Goal: Task Accomplishment & Management: Use online tool/utility

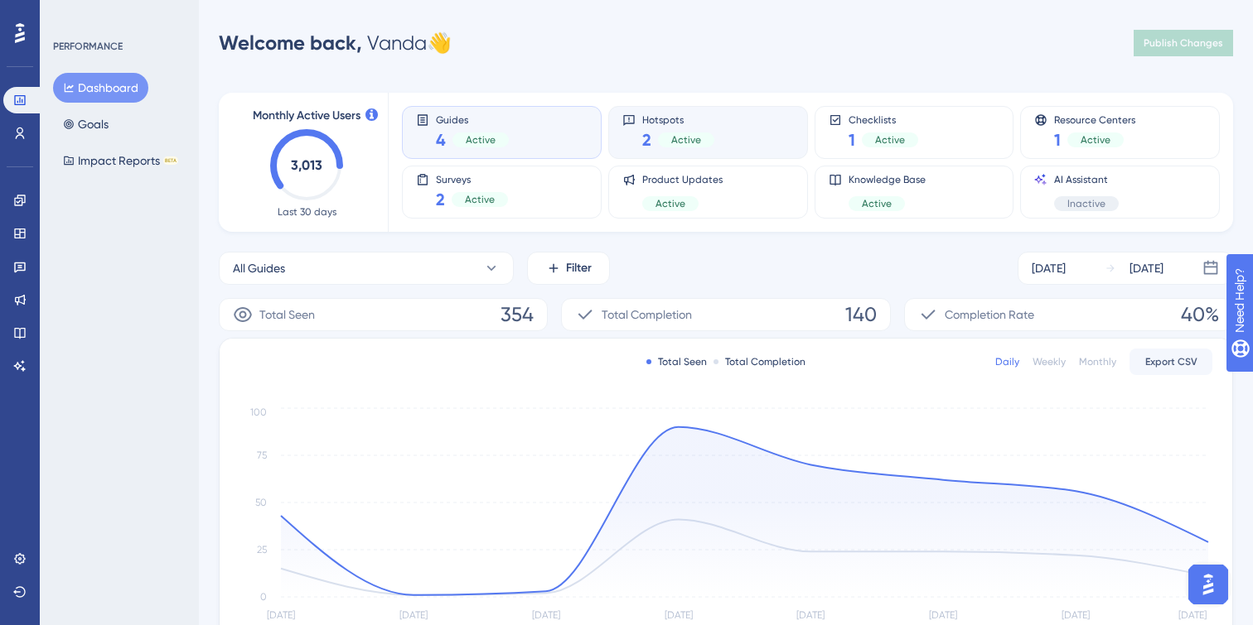
click at [643, 122] on span "Hotspots" at bounding box center [678, 119] width 72 height 12
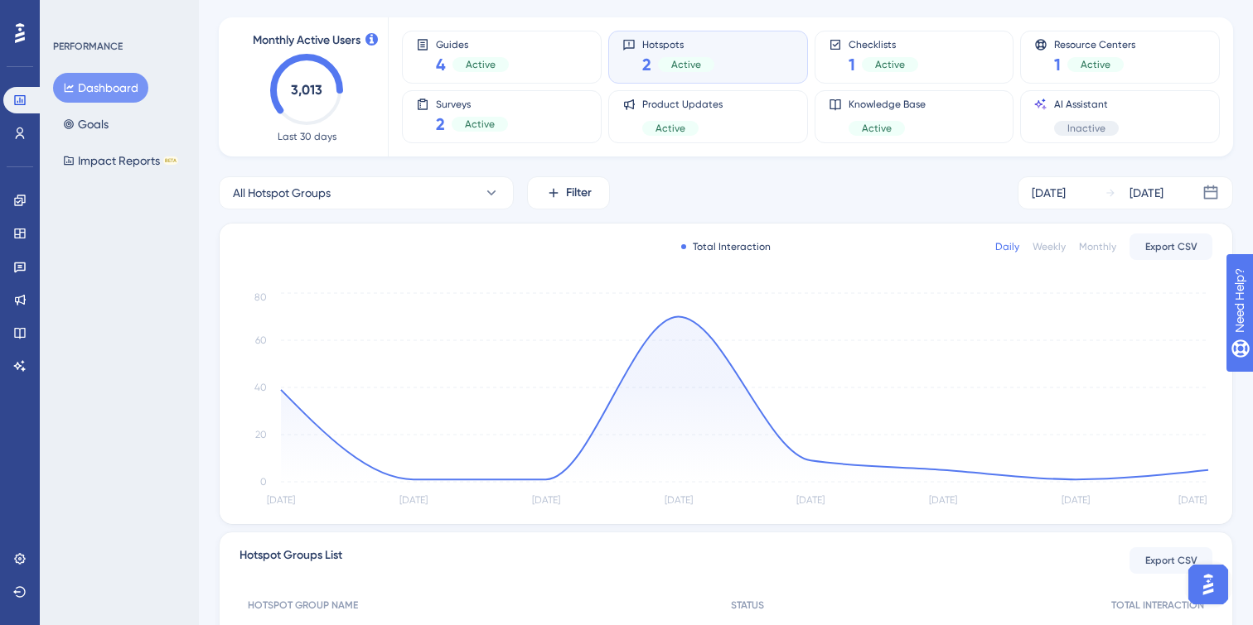
scroll to position [298, 0]
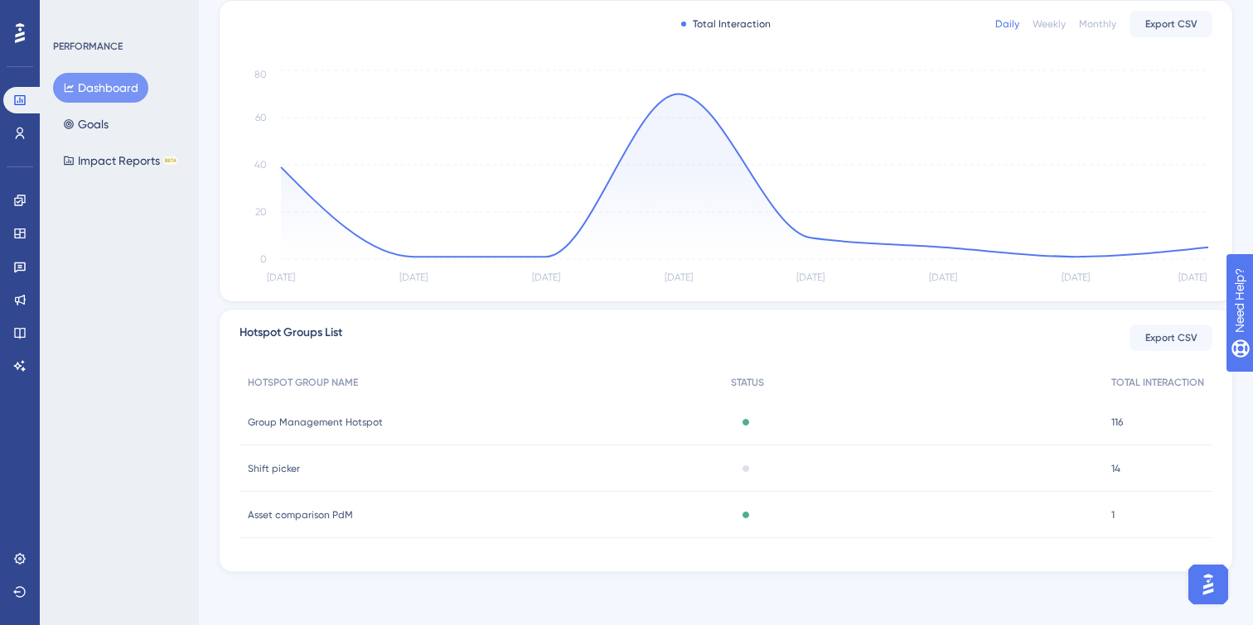
click at [297, 514] on span "Asset comparison PdM" at bounding box center [300, 515] width 105 height 13
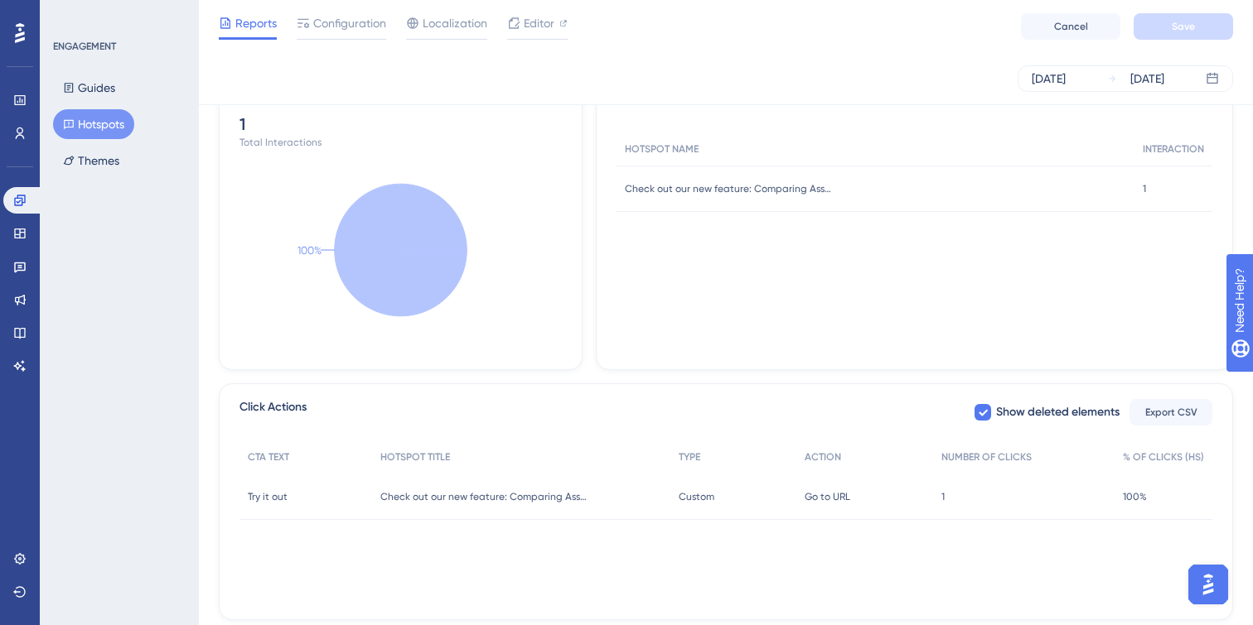
scroll to position [441, 0]
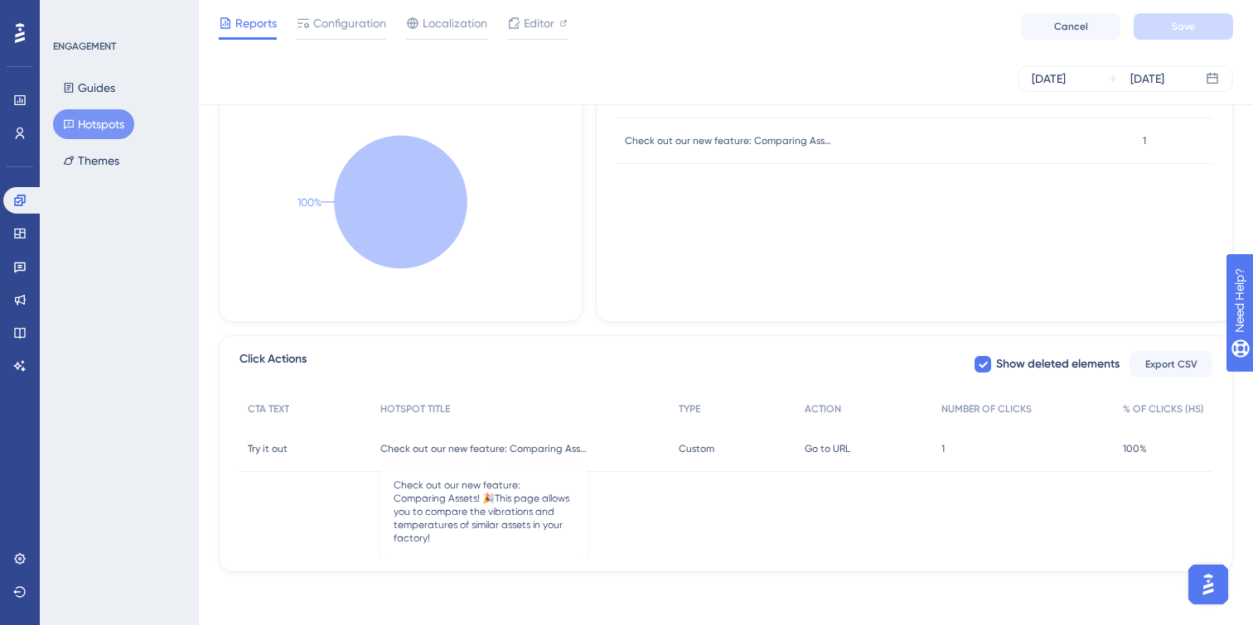
click at [543, 449] on span "Check out our new feature: Comparing Assets! 🎉This page allows you to compare t…" at bounding box center [483, 448] width 207 height 13
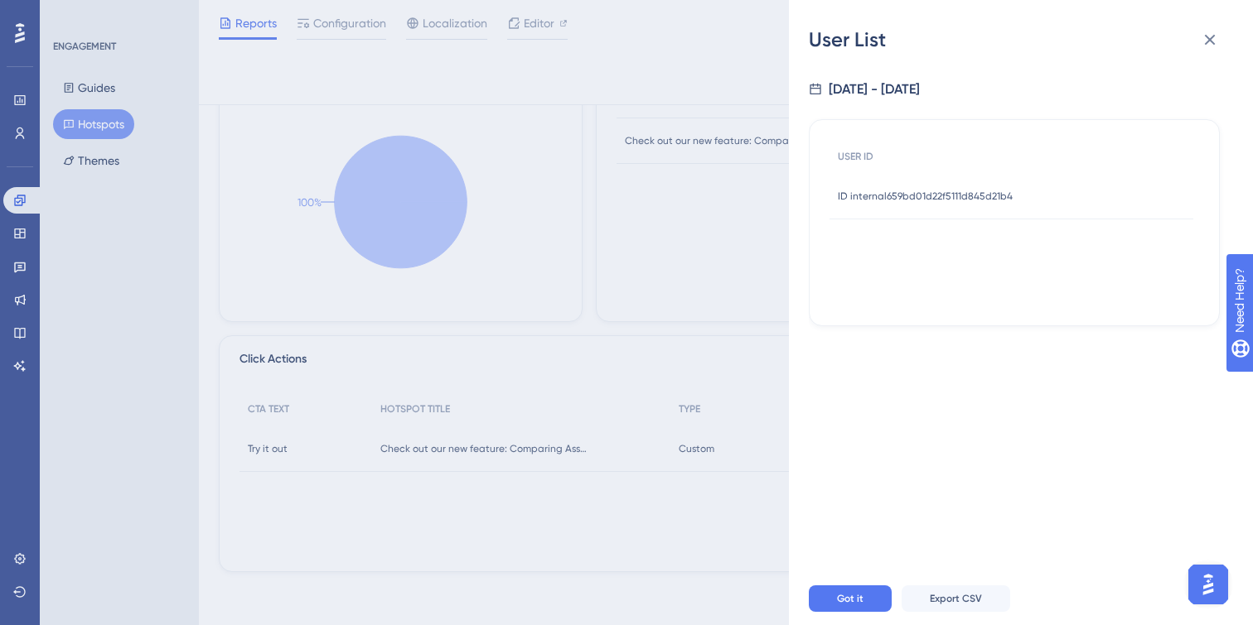
click at [930, 190] on span "ID internal659bd01d22f5111d845d21b4" at bounding box center [925, 196] width 175 height 13
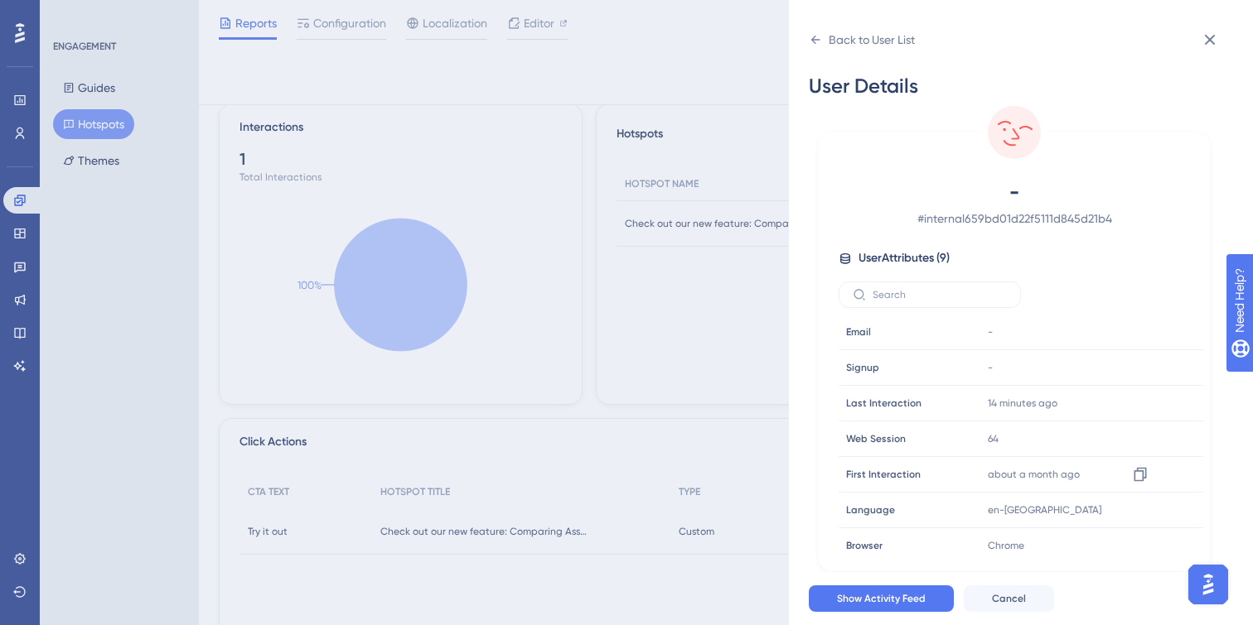
scroll to position [357, 0]
click at [807, 46] on div "Back to User List User Details - # internal659bd01d22f5111d845d21b4 User Attrib…" at bounding box center [1021, 312] width 464 height 625
click at [814, 42] on icon at bounding box center [815, 40] width 9 height 8
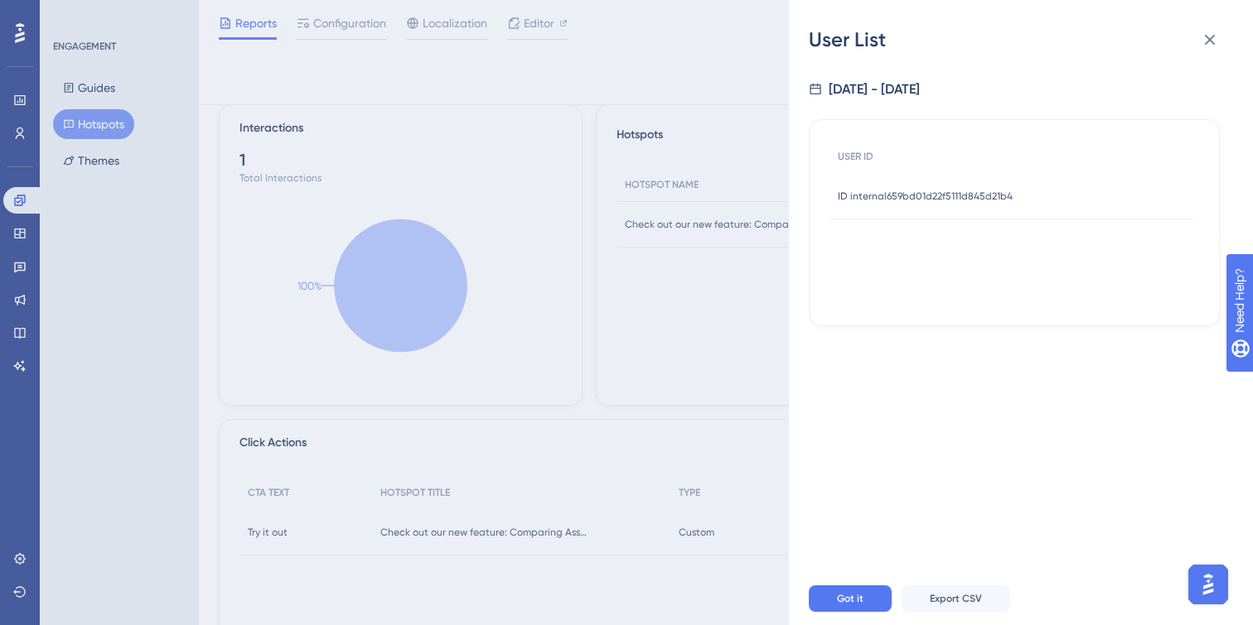
click at [974, 190] on span "ID internal659bd01d22f5111d845d21b4" at bounding box center [925, 196] width 175 height 13
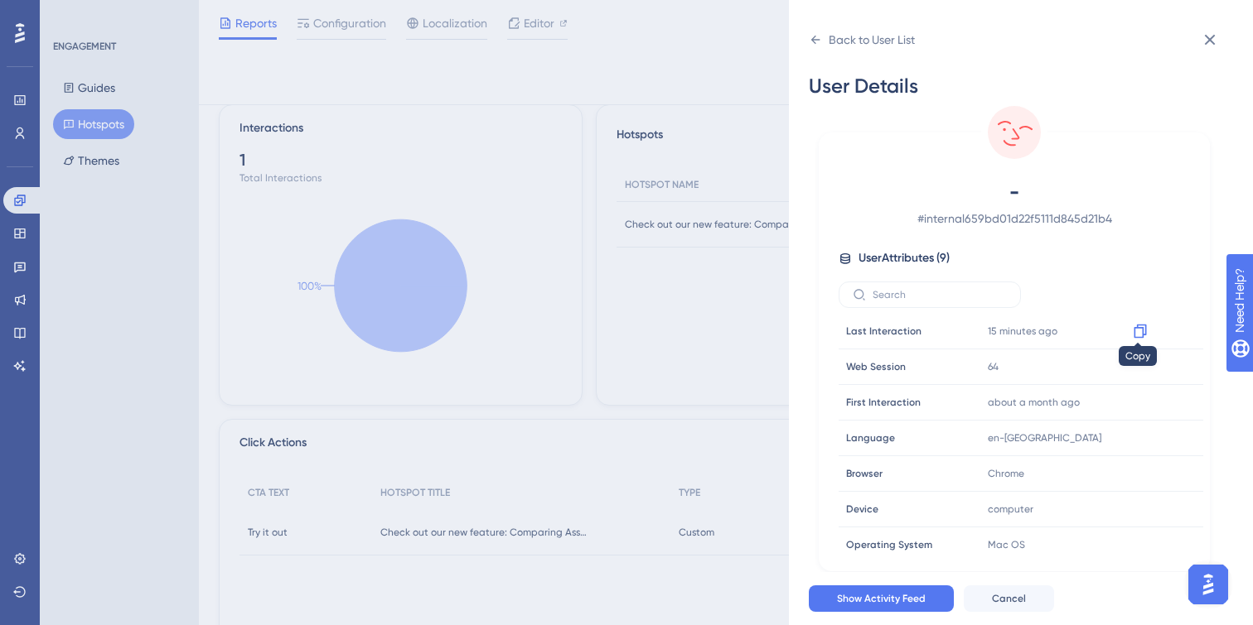
scroll to position [77, 0]
click at [1210, 49] on icon at bounding box center [1210, 40] width 20 height 20
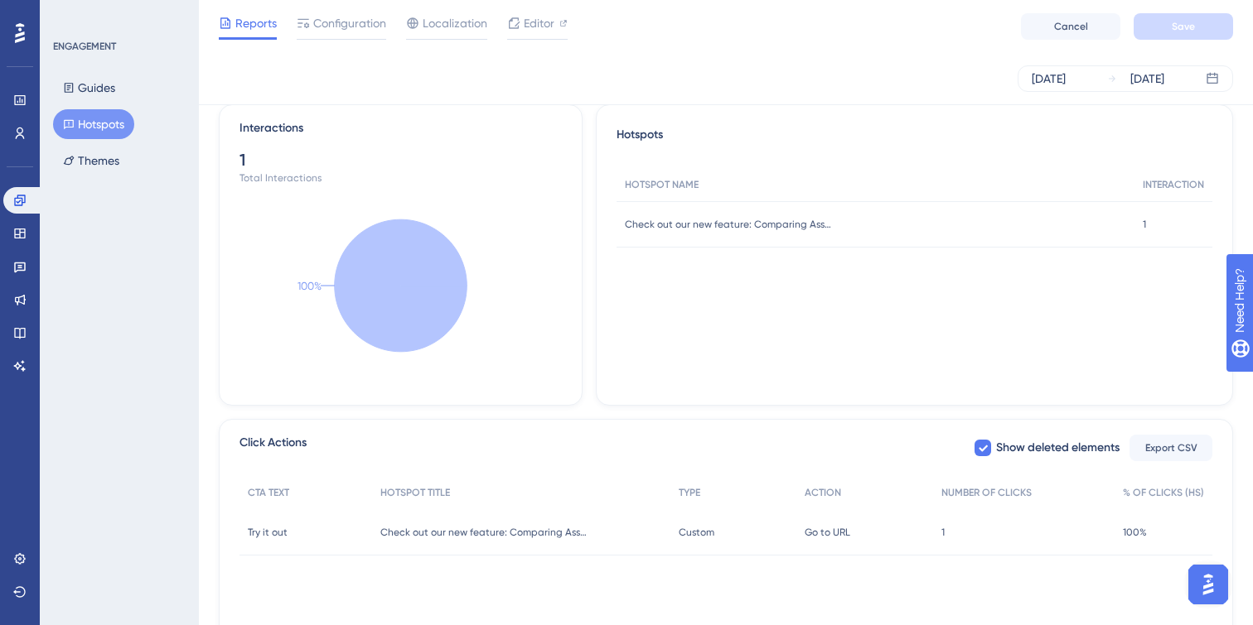
click at [974, 322] on div "HOTSPOT NAME INTERACTION Check out our new feature: Comparing Assets! 🎉This pag…" at bounding box center [914, 251] width 596 height 166
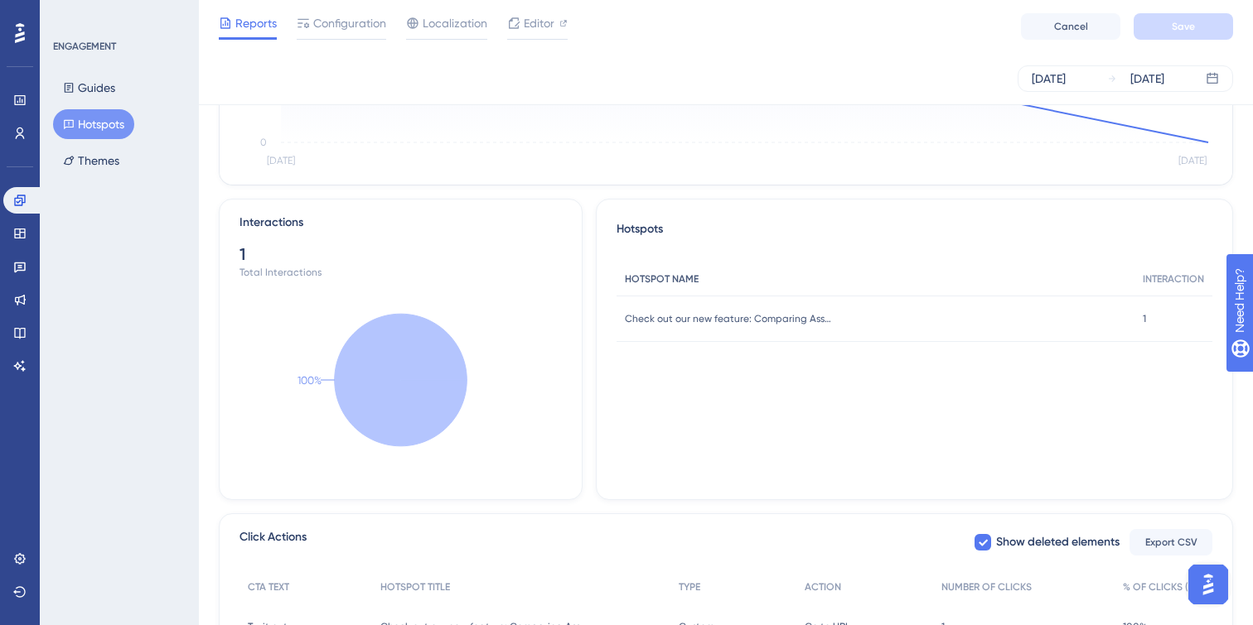
scroll to position [441, 0]
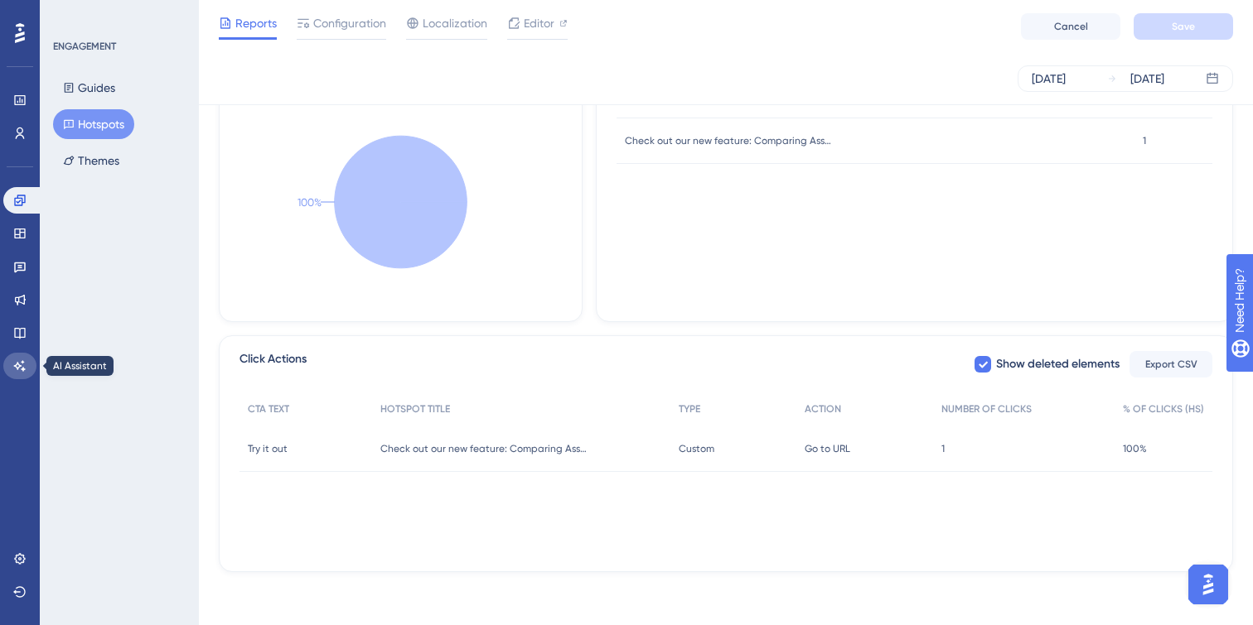
click at [18, 363] on icon at bounding box center [19, 366] width 13 height 13
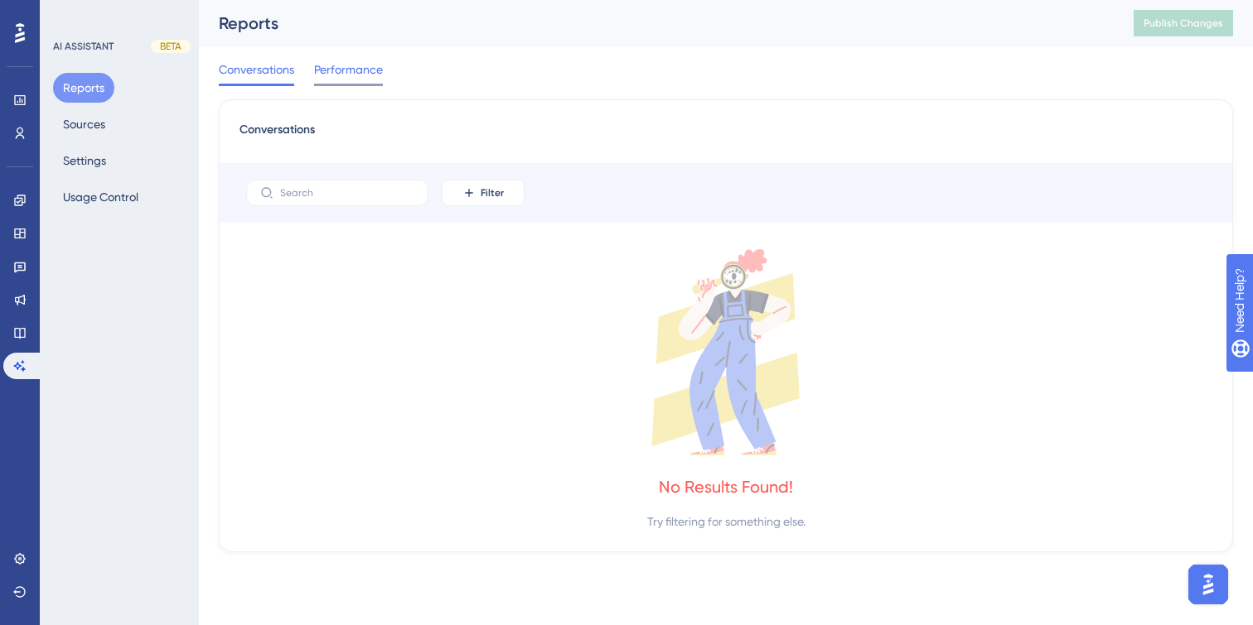
click at [360, 70] on span "Performance" at bounding box center [348, 70] width 69 height 20
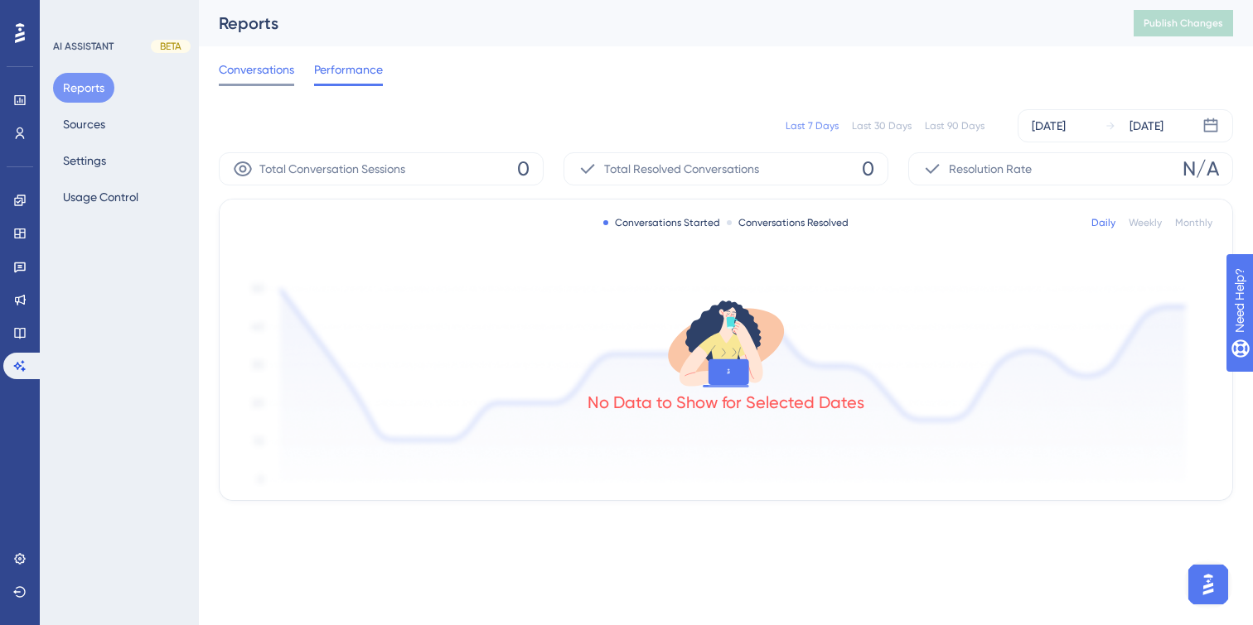
click at [271, 72] on span "Conversations" at bounding box center [256, 70] width 75 height 20
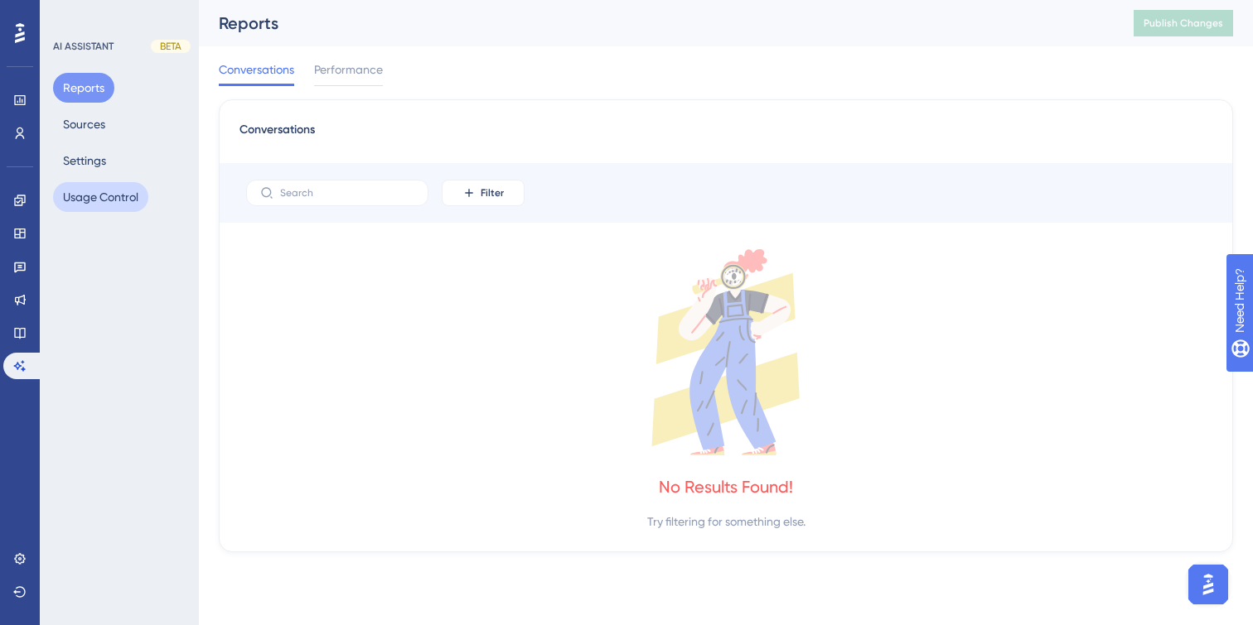
click at [113, 204] on button "Usage Control" at bounding box center [100, 197] width 95 height 30
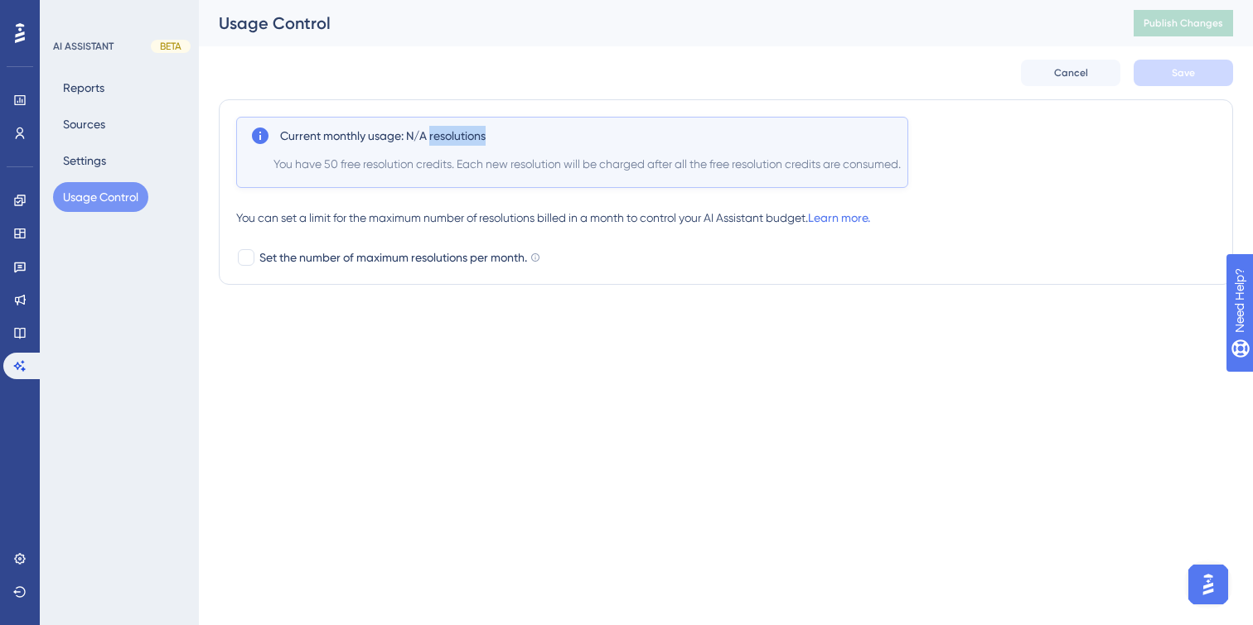
drag, startPoint x: 431, startPoint y: 138, endPoint x: 500, endPoint y: 139, distance: 69.6
click at [500, 139] on div "Current monthly usage: N/A resolutions" at bounding box center [577, 136] width 594 height 20
copy span "resolutions"
click at [545, 0] on html "Performance Users Engagement Widgets Feedback Product Updates Knowledge Base AI…" at bounding box center [626, 0] width 1253 height 0
